Goal: Task Accomplishment & Management: Use online tool/utility

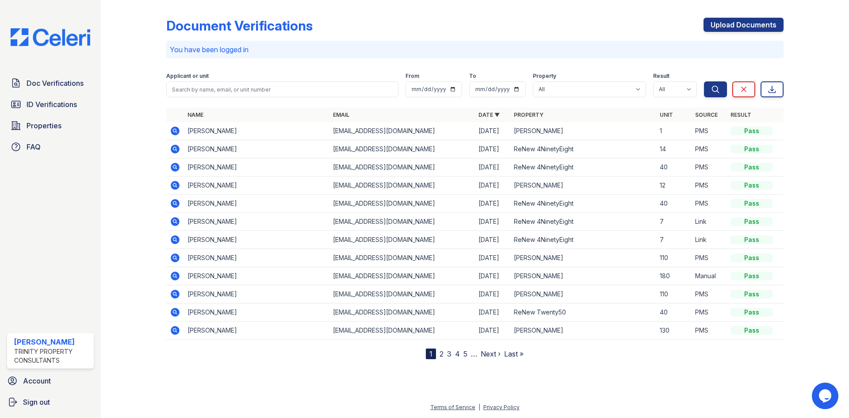
click at [174, 186] on icon at bounding box center [175, 185] width 11 height 11
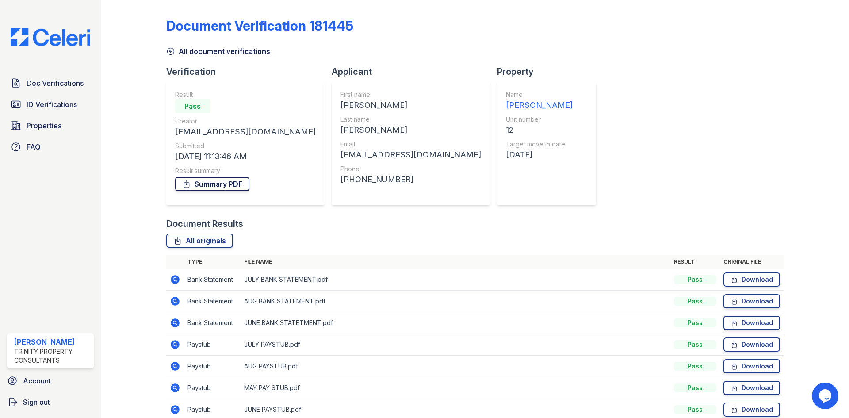
click at [199, 179] on link "Summary PDF" at bounding box center [212, 184] width 74 height 14
click at [51, 100] on span "ID Verifications" at bounding box center [52, 104] width 50 height 11
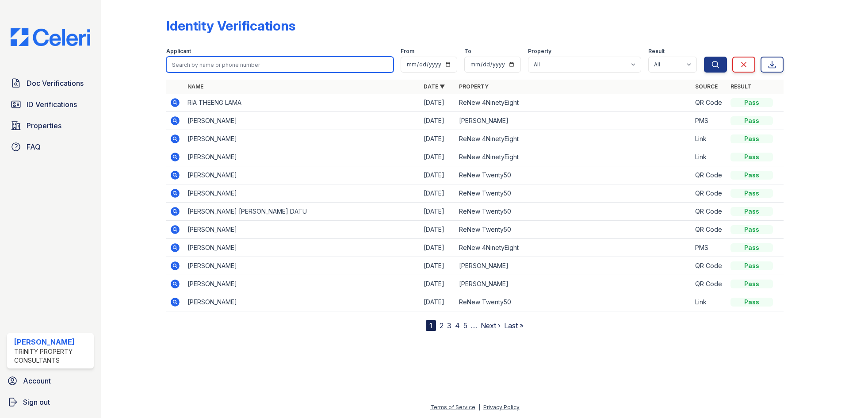
click at [285, 67] on input "search" at bounding box center [279, 65] width 227 height 16
type input "raymundo"
click at [704, 57] on button "Search" at bounding box center [715, 65] width 23 height 16
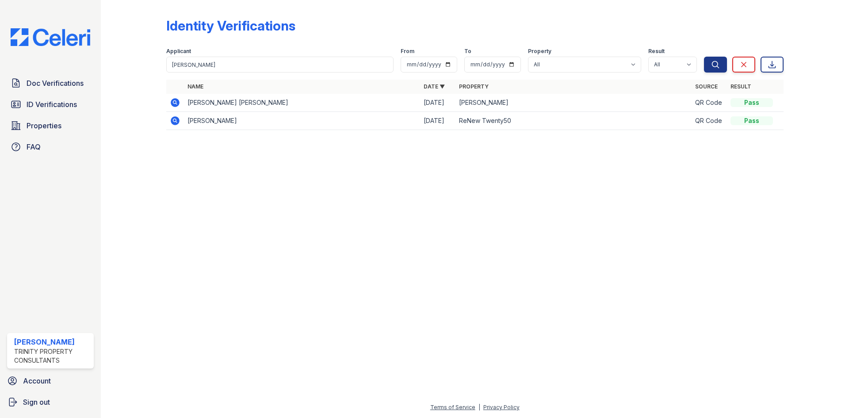
click at [176, 102] on icon at bounding box center [175, 102] width 9 height 9
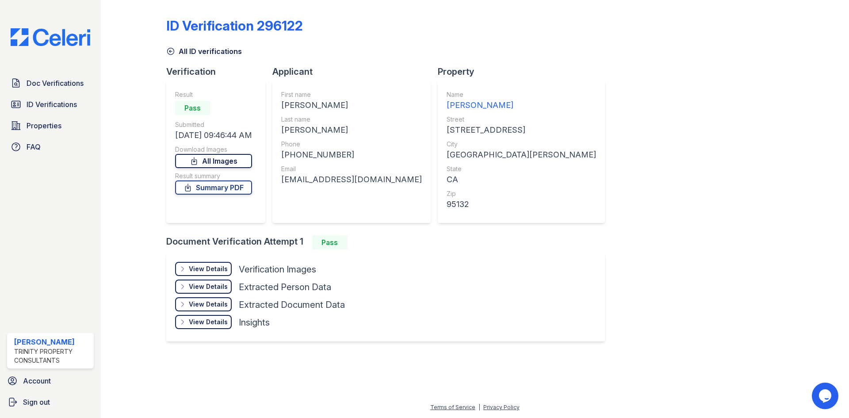
click at [242, 160] on link "All Images" at bounding box center [213, 161] width 77 height 14
click at [234, 189] on link "Summary PDF" at bounding box center [213, 187] width 77 height 14
click at [57, 77] on link "Doc Verifications" at bounding box center [50, 83] width 87 height 18
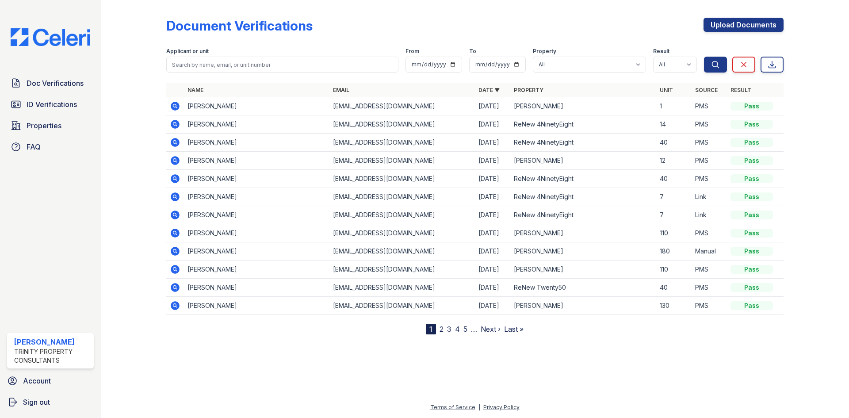
click at [174, 305] on icon at bounding box center [174, 305] width 2 height 2
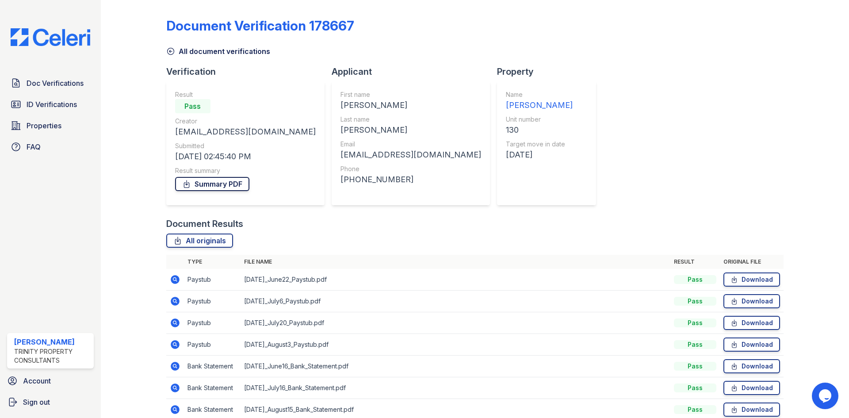
click at [217, 186] on link "Summary PDF" at bounding box center [212, 184] width 74 height 14
click at [29, 107] on span "ID Verifications" at bounding box center [52, 104] width 50 height 11
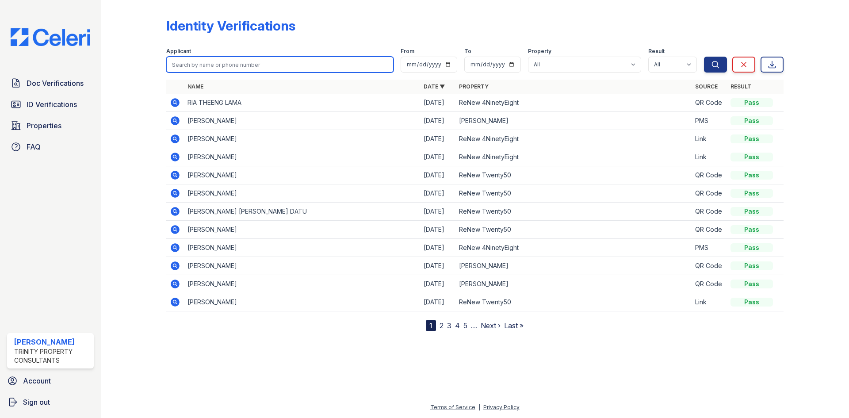
click at [275, 61] on input "search" at bounding box center [279, 65] width 227 height 16
type input "anthony"
click at [704, 57] on button "Search" at bounding box center [715, 65] width 23 height 16
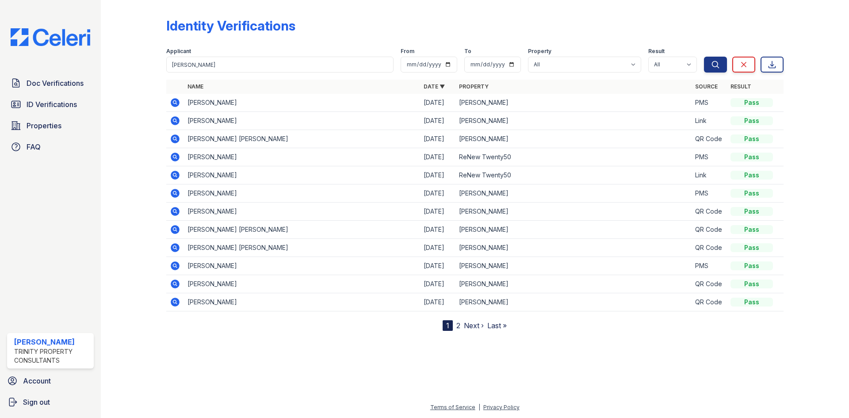
click at [172, 102] on icon at bounding box center [175, 102] width 9 height 9
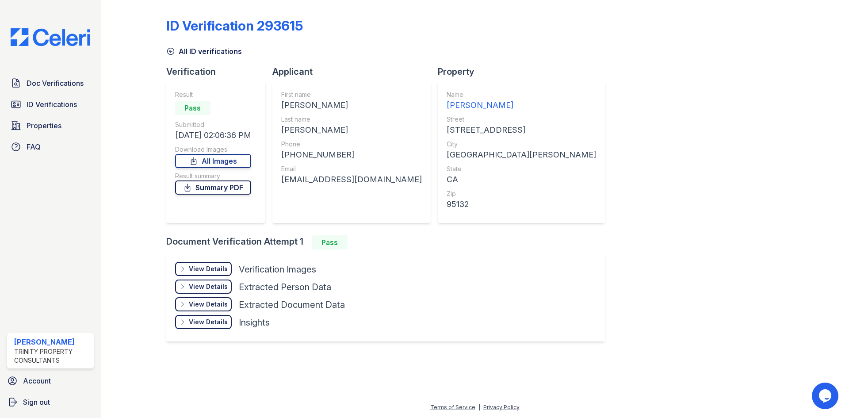
click at [234, 187] on link "Summary PDF" at bounding box center [213, 187] width 76 height 14
